Goal: Information Seeking & Learning: Learn about a topic

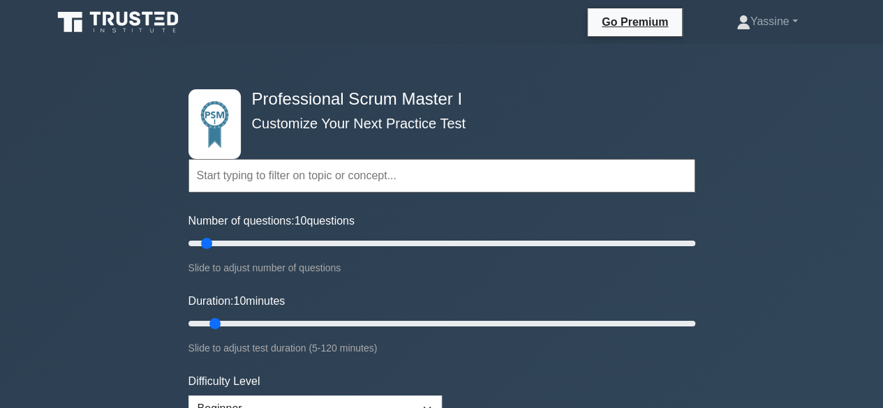
scroll to position [70, 0]
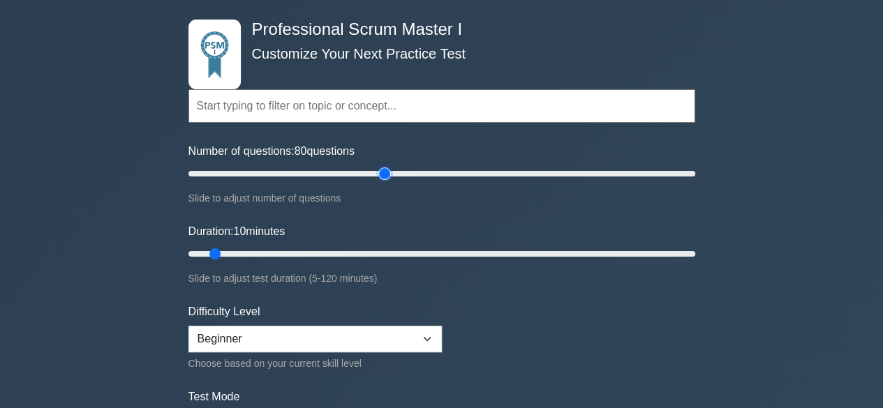
drag, startPoint x: 205, startPoint y: 170, endPoint x: 382, endPoint y: 182, distance: 176.9
type input "80"
click at [382, 182] on input "Number of questions: 80 questions" at bounding box center [441, 173] width 507 height 17
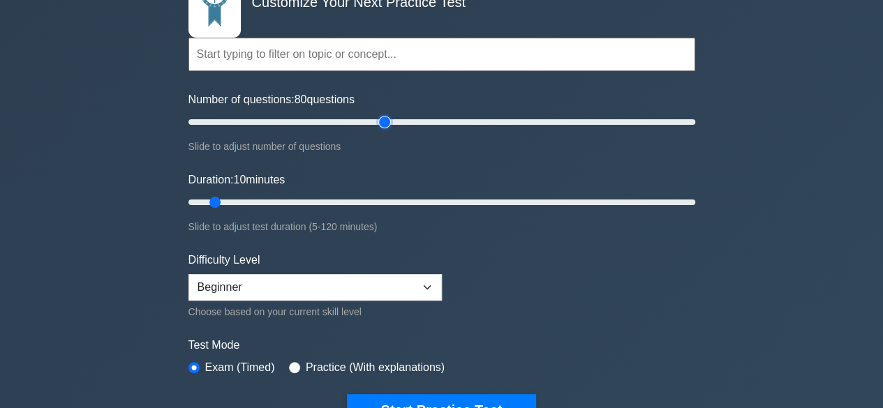
scroll to position [140, 0]
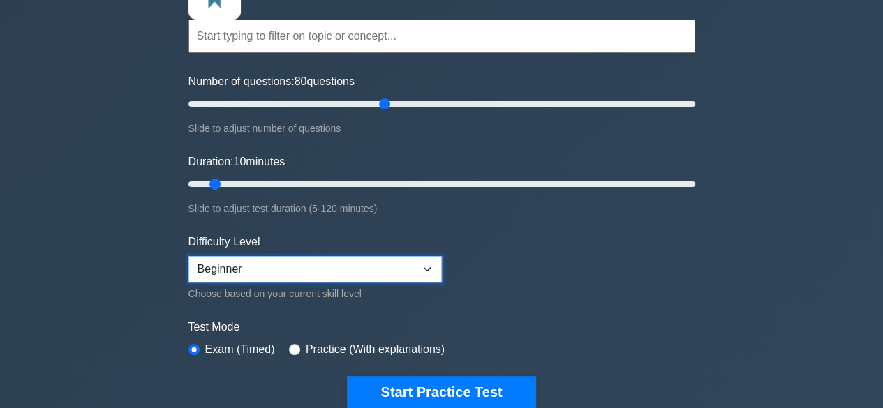
click at [291, 271] on select "Beginner Intermediate Expert" at bounding box center [314, 269] width 253 height 27
click at [188, 256] on select "Beginner Intermediate Expert" at bounding box center [314, 269] width 253 height 27
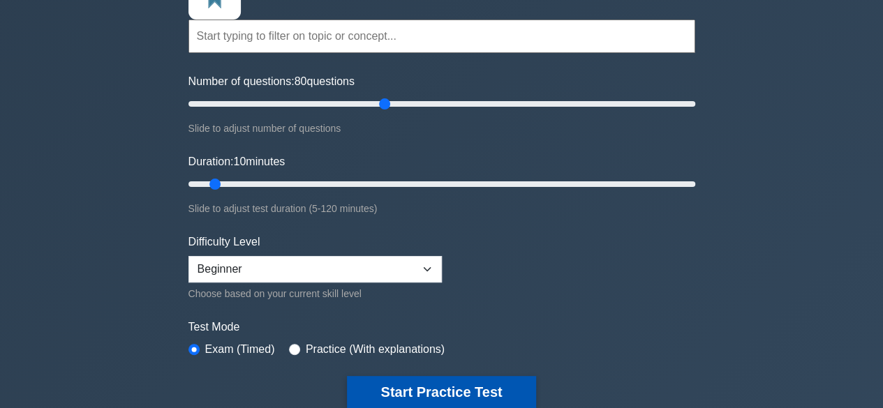
click at [407, 386] on button "Start Practice Test" at bounding box center [441, 392] width 188 height 32
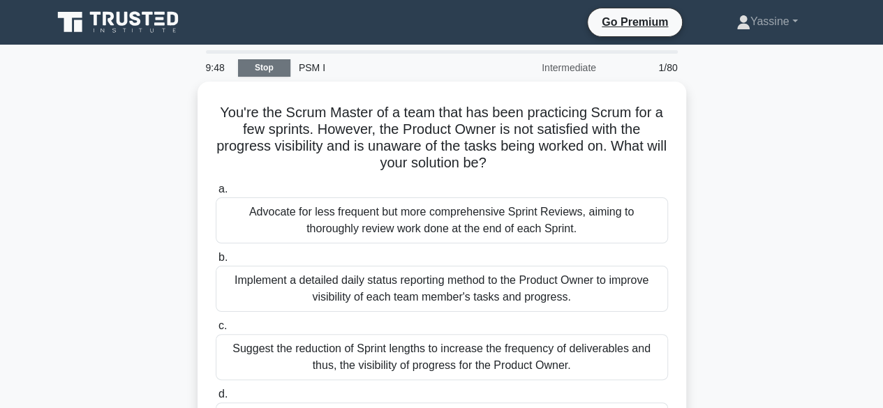
click at [253, 66] on link "Stop" at bounding box center [264, 67] width 52 height 17
